Goal: Transaction & Acquisition: Purchase product/service

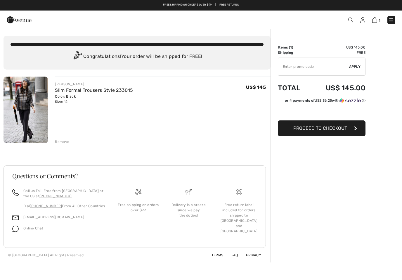
click at [325, 128] on span "Proceed to Checkout" at bounding box center [320, 128] width 54 height 6
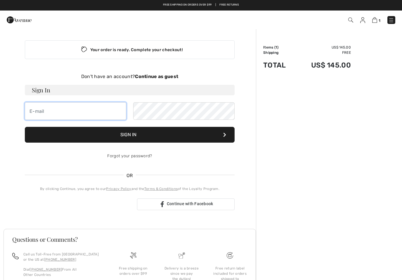
click at [103, 111] on input "email" at bounding box center [75, 111] width 101 height 18
type input "ada@cuperman.com"
click at [168, 75] on strong "Continue as guest" at bounding box center [156, 77] width 43 height 6
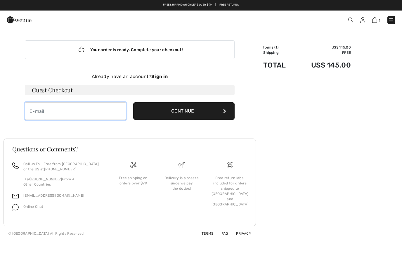
click at [84, 111] on input "email" at bounding box center [75, 111] width 101 height 18
click at [200, 113] on button "Continue" at bounding box center [183, 111] width 101 height 18
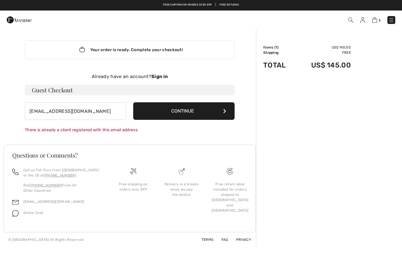
click at [194, 112] on button "Continue" at bounding box center [183, 111] width 101 height 18
click at [192, 110] on button "Continue" at bounding box center [183, 111] width 101 height 18
click at [87, 109] on input "ada@cuperman.com" at bounding box center [75, 111] width 101 height 18
type input "a"
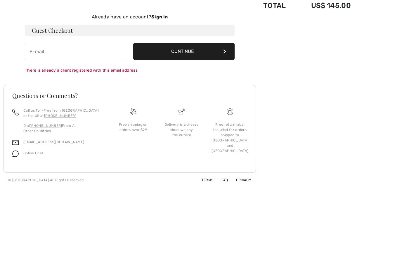
click at [196, 102] on button "Continue" at bounding box center [183, 111] width 101 height 18
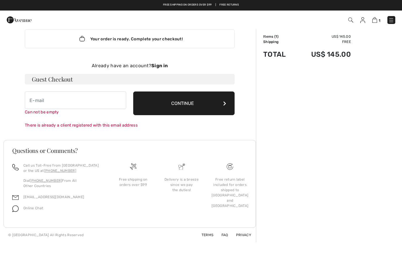
click at [189, 104] on button "Continue" at bounding box center [183, 103] width 101 height 24
click at [376, 21] on img at bounding box center [374, 20] width 5 height 6
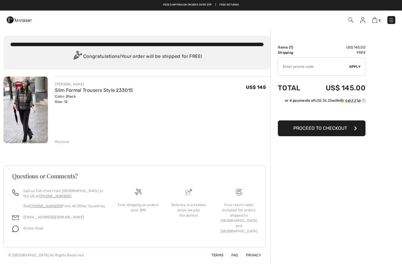
click at [314, 132] on button "Proceed to Checkout" at bounding box center [322, 128] width 88 height 16
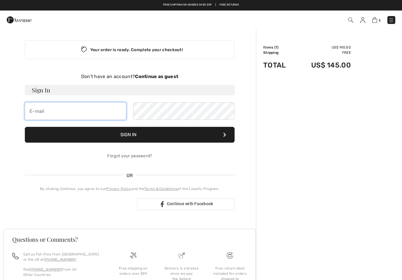
click at [71, 109] on input "email" at bounding box center [75, 111] width 101 height 18
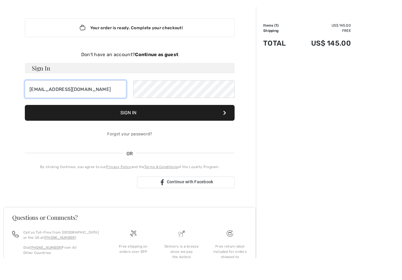
type input "ada@cuperman.com"
click at [142, 153] on link "Forgot your password?" at bounding box center [129, 155] width 45 height 5
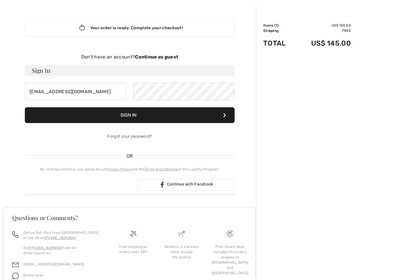
scroll to position [11, 0]
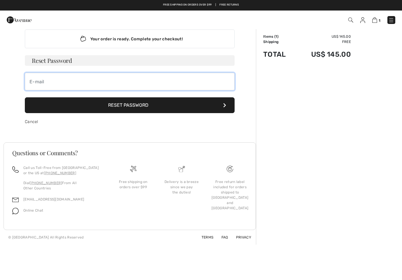
click at [68, 81] on input "email" at bounding box center [130, 82] width 210 height 18
type input "[EMAIL_ADDRESS][DOMAIN_NAME]"
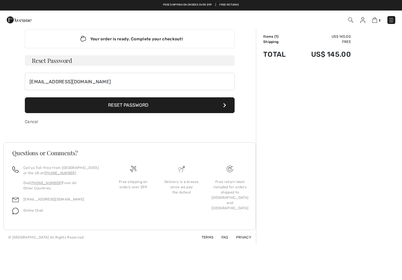
click at [147, 106] on button "Reset Password" at bounding box center [130, 105] width 210 height 16
click at [141, 106] on button "Reset Password" at bounding box center [130, 105] width 210 height 16
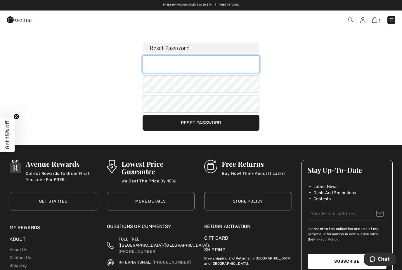
click at [170, 64] on input "email" at bounding box center [200, 64] width 117 height 18
type input "d"
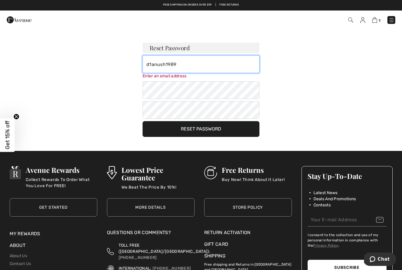
click at [188, 67] on input "d1anush1989" at bounding box center [200, 64] width 117 height 18
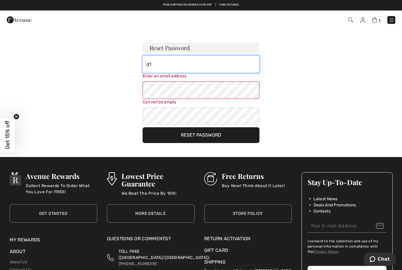
type input "d"
type input "ada@cuperman.com"
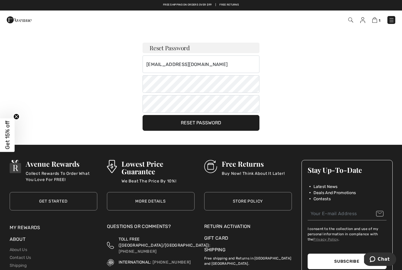
click at [203, 126] on button "Reset Password" at bounding box center [200, 123] width 117 height 16
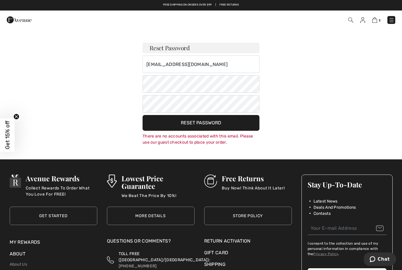
click at [370, 26] on div "1 Checkout" at bounding box center [201, 20] width 402 height 19
click at [377, 20] on img at bounding box center [374, 20] width 5 height 6
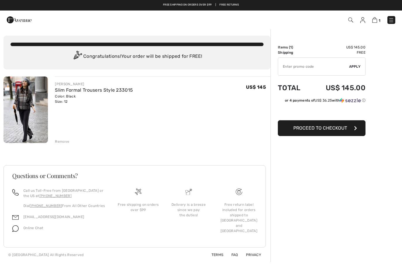
click at [313, 128] on span "Proceed to Checkout" at bounding box center [320, 128] width 54 height 6
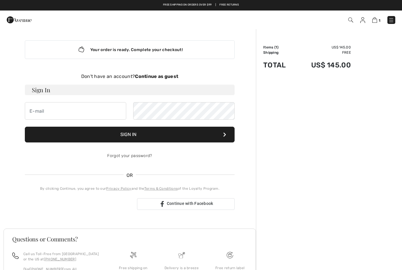
click at [162, 78] on strong "Continue as guest" at bounding box center [156, 77] width 43 height 6
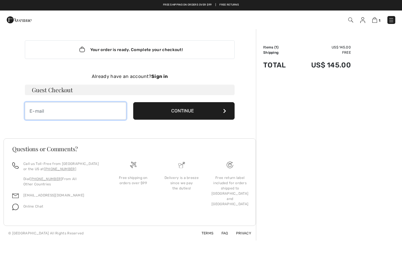
click at [80, 115] on input "email" at bounding box center [75, 111] width 101 height 18
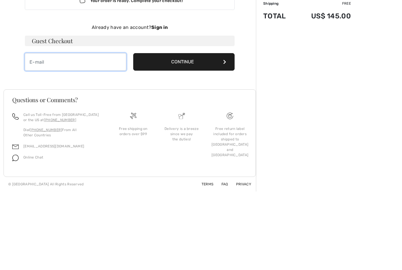
type input "ada@cuperman.com"
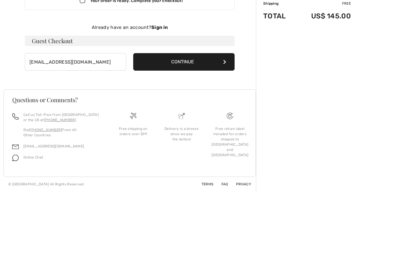
scroll to position [20, 0]
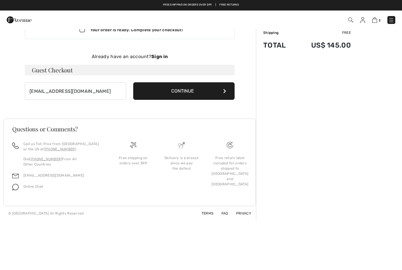
click at [196, 92] on button "Continue" at bounding box center [183, 91] width 101 height 18
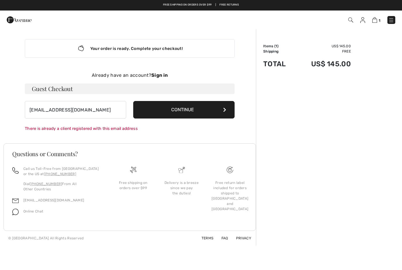
scroll to position [0, 0]
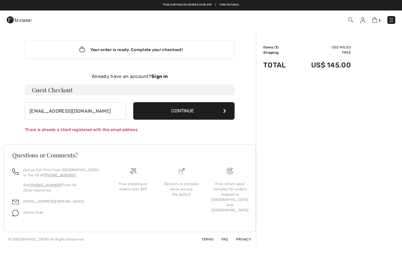
click at [370, 22] on span "1" at bounding box center [283, 20] width 223 height 8
click at [376, 19] on img at bounding box center [374, 20] width 5 height 6
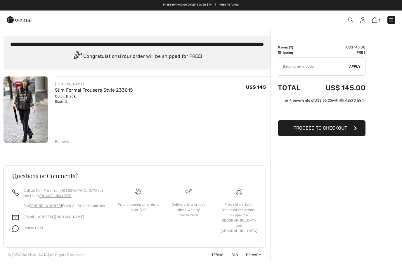
click at [64, 144] on div "Remove" at bounding box center [62, 141] width 14 height 5
